Goal: Use online tool/utility: Utilize a website feature to perform a specific function

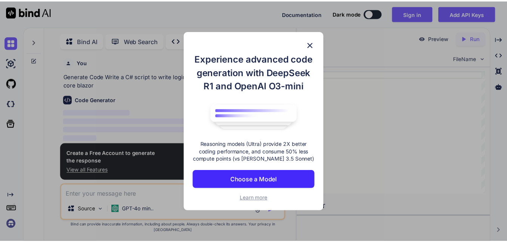
scroll to position [3, 0]
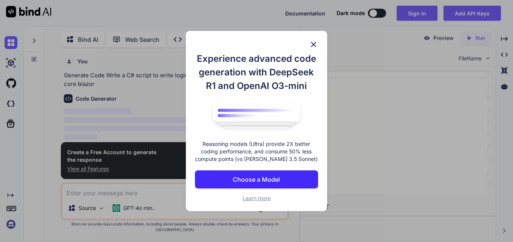
click at [311, 46] on img at bounding box center [313, 44] width 9 height 9
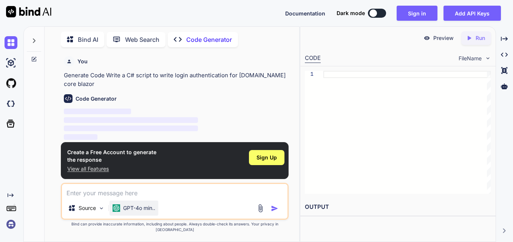
click at [133, 212] on p "GPT-4o min.." at bounding box center [139, 209] width 32 height 8
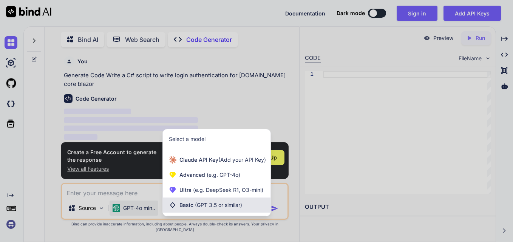
click at [230, 208] on span "(GPT 3.5 or similar)" at bounding box center [218, 205] width 47 height 6
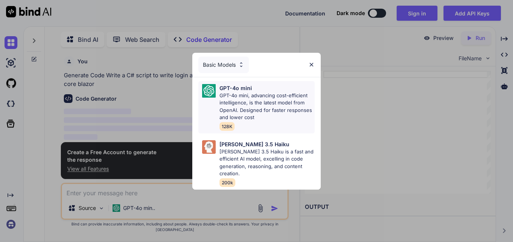
click at [256, 113] on p "GPT-4o mini, advancing cost-efficient intelligence, is the latest model from Op…" at bounding box center [266, 106] width 95 height 29
type textarea "x"
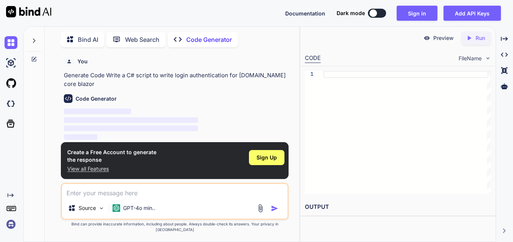
click at [234, 107] on div "Code Generator ‌ ‌ ‌ ‌" at bounding box center [175, 114] width 223 height 53
click at [264, 162] on span "Sign Up" at bounding box center [266, 158] width 20 height 8
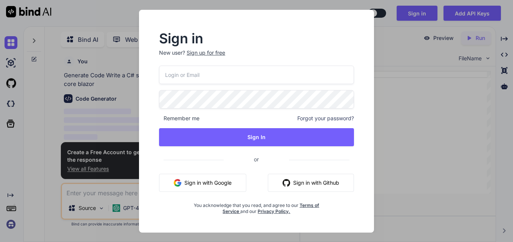
drag, startPoint x: 236, startPoint y: 182, endPoint x: 214, endPoint y: 184, distance: 22.8
click at [236, 182] on button "Sign in with Google" at bounding box center [202, 183] width 87 height 18
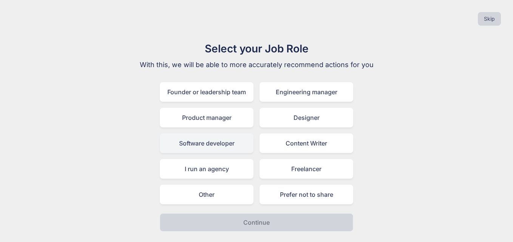
click at [205, 144] on div "Software developer" at bounding box center [207, 144] width 94 height 20
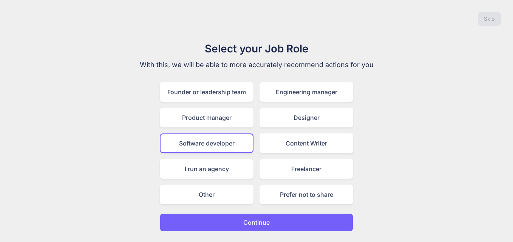
click at [267, 226] on p "Continue" at bounding box center [256, 222] width 26 height 9
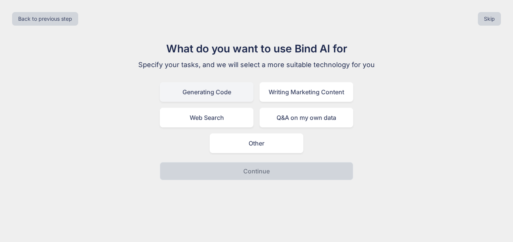
click at [210, 92] on div "Generating Code" at bounding box center [207, 92] width 94 height 20
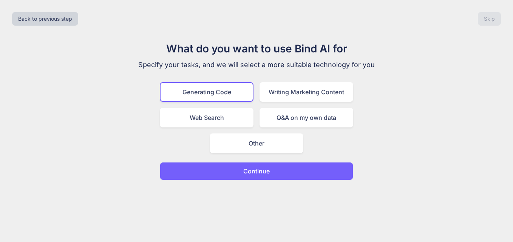
click at [259, 171] on p "Continue" at bounding box center [256, 171] width 26 height 9
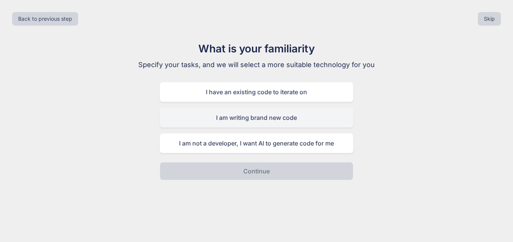
click at [289, 118] on div "I am writing brand new code" at bounding box center [256, 118] width 193 height 20
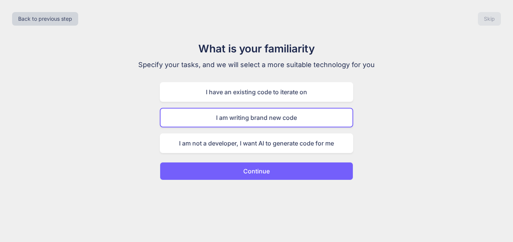
click at [265, 172] on p "Continue" at bounding box center [256, 171] width 26 height 9
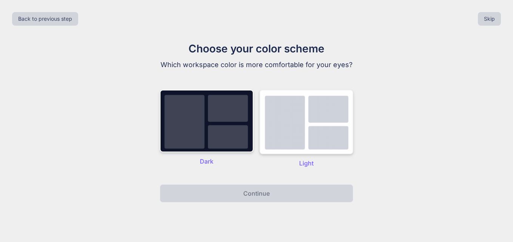
click at [289, 143] on img at bounding box center [306, 122] width 94 height 65
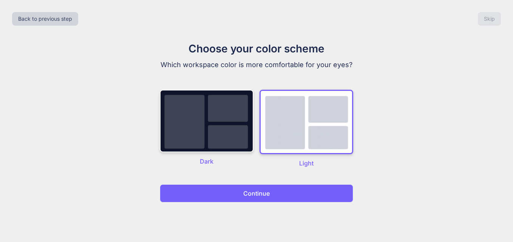
click at [267, 194] on p "Continue" at bounding box center [256, 193] width 26 height 9
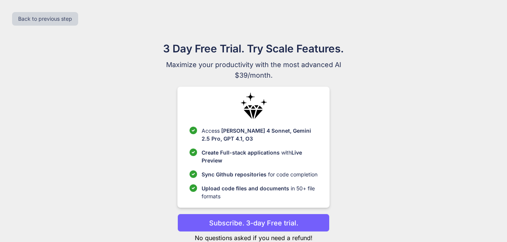
scroll to position [22, 0]
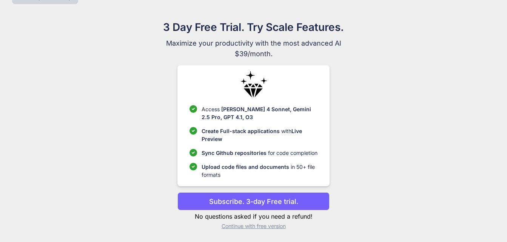
drag, startPoint x: 256, startPoint y: 203, endPoint x: 282, endPoint y: 202, distance: 26.1
click at [308, 214] on div "Subscribe. 3-day Free trial. No questions asked if you need a refund! Continue …" at bounding box center [253, 212] width 152 height 38
click at [274, 200] on p "Subscribe. 3-day Free trial." at bounding box center [253, 202] width 89 height 10
